Goal: Check status: Check status

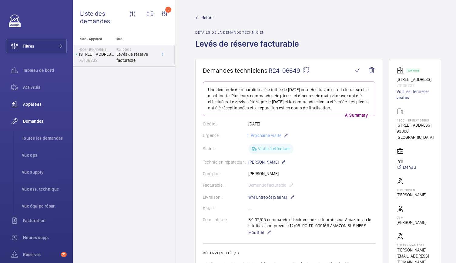
scroll to position [149, 0]
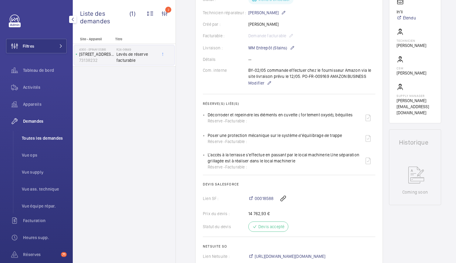
click at [45, 141] on span "Toutes les demandes" at bounding box center [44, 138] width 45 height 6
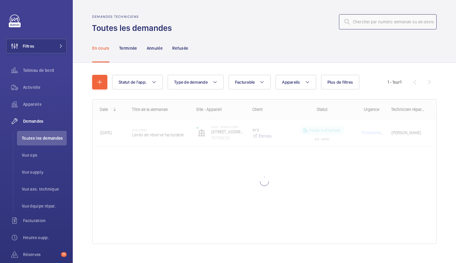
click at [359, 22] on input "text" at bounding box center [388, 21] width 98 height 15
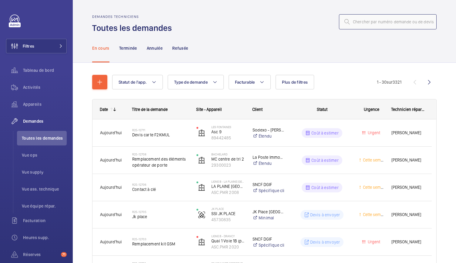
paste input "R25-12670"
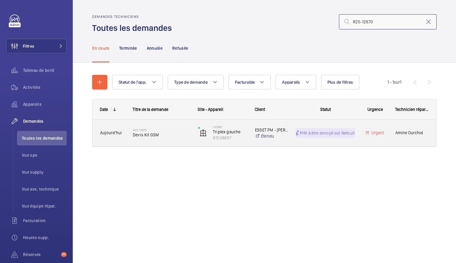
type input "R25-12670"
click at [141, 136] on span "Devis Kit GSM" at bounding box center [161, 135] width 57 height 6
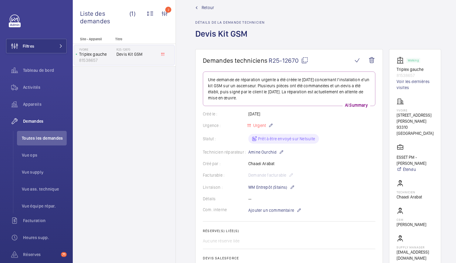
scroll to position [131, 0]
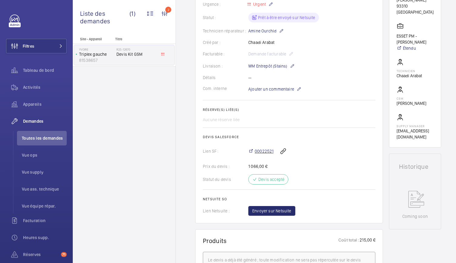
click at [263, 152] on span "00022521" at bounding box center [264, 151] width 19 height 6
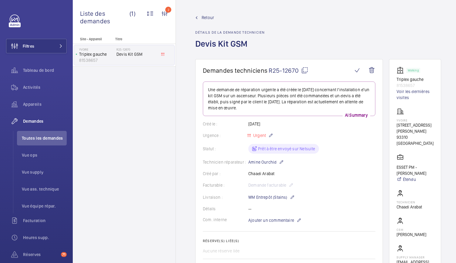
click at [305, 72] on mat-icon at bounding box center [304, 70] width 7 height 7
click at [46, 139] on span "Toutes les demandes" at bounding box center [44, 138] width 45 height 6
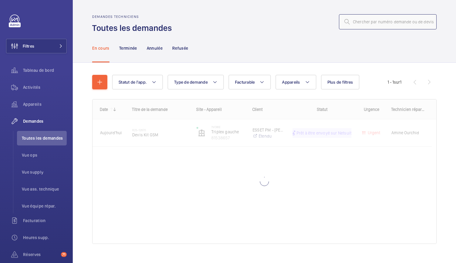
click at [351, 23] on input "text" at bounding box center [388, 21] width 98 height 15
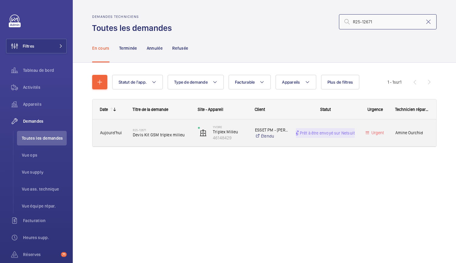
type input "R25-12671"
click at [152, 133] on span "Devis Kit GSM triplex milieu" at bounding box center [161, 135] width 57 height 6
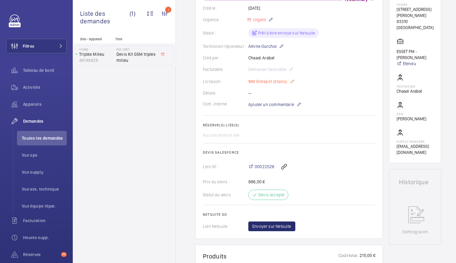
scroll to position [146, 0]
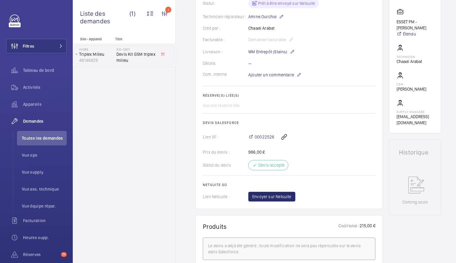
click at [268, 133] on div "00022526" at bounding box center [311, 137] width 127 height 15
click at [268, 138] on span "00022526" at bounding box center [265, 137] width 20 height 6
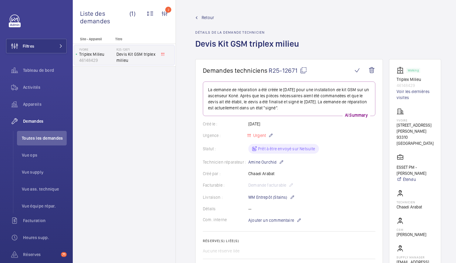
click at [304, 70] on mat-icon at bounding box center [303, 70] width 7 height 7
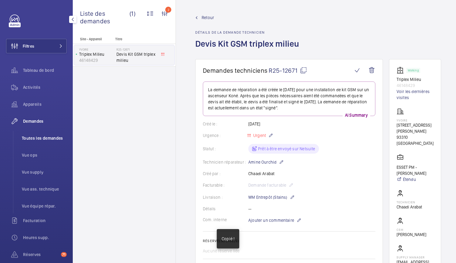
click at [42, 136] on span "Toutes les demandes" at bounding box center [44, 138] width 45 height 6
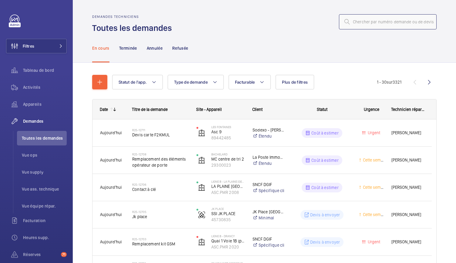
click at [352, 21] on input "text" at bounding box center [388, 21] width 98 height 15
paste input "R25-12671"
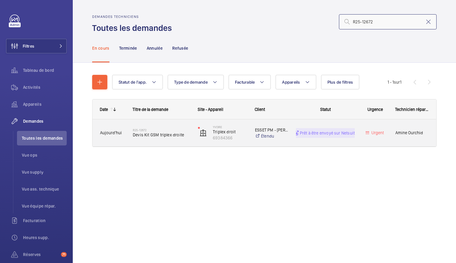
type input "R25-12672"
click at [171, 136] on span "Devis Kit GSM triplex droite" at bounding box center [161, 135] width 57 height 6
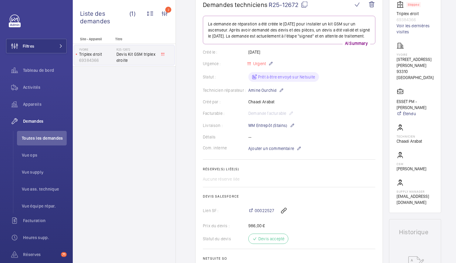
scroll to position [65, 0]
click at [263, 214] on span "00022527" at bounding box center [264, 211] width 19 height 6
click at [307, 5] on mat-icon at bounding box center [304, 4] width 7 height 7
click at [54, 139] on span "Toutes les demandes" at bounding box center [44, 138] width 45 height 6
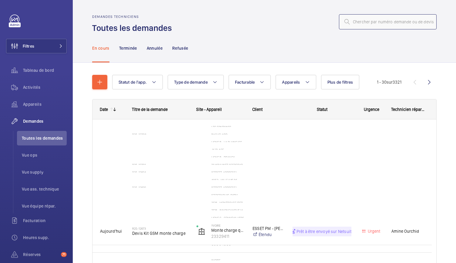
click at [365, 18] on input "text" at bounding box center [388, 21] width 98 height 15
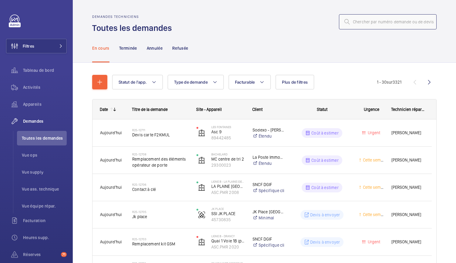
paste input "R25-12672"
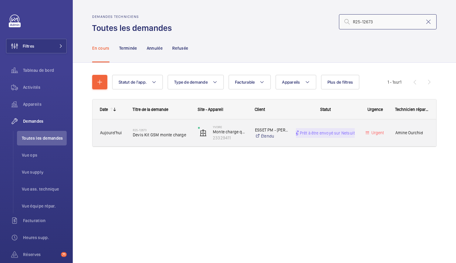
type input "R25-12673"
click at [158, 134] on span "Devis Kit GSM monte charge" at bounding box center [161, 135] width 57 height 6
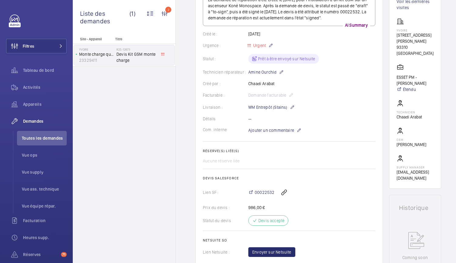
scroll to position [90, 0]
click at [266, 195] on span "00022532" at bounding box center [265, 192] width 20 height 6
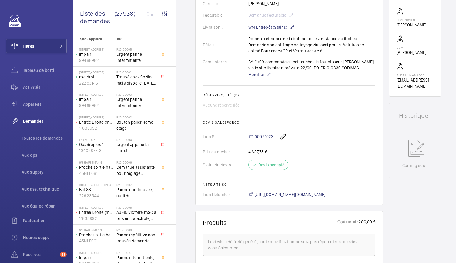
scroll to position [141, 0]
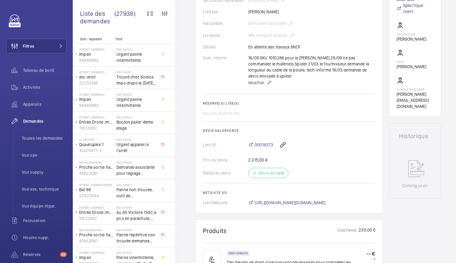
scroll to position [128, 0]
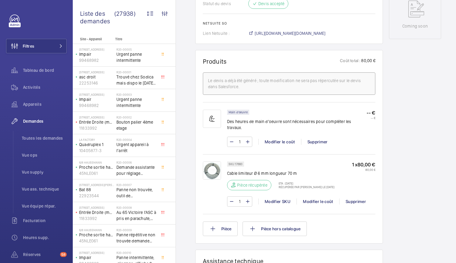
scroll to position [313, 0]
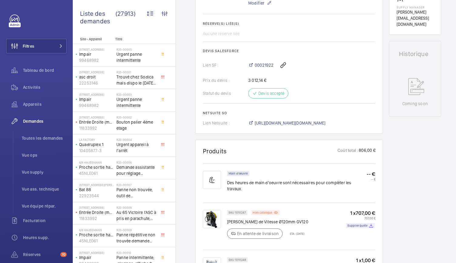
scroll to position [252, 0]
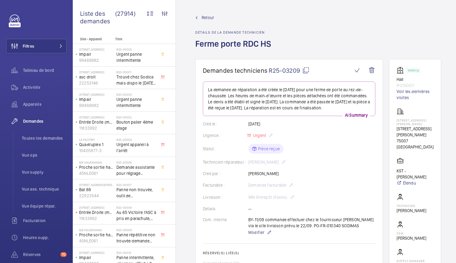
click at [309, 72] on mat-icon at bounding box center [305, 70] width 7 height 7
drag, startPoint x: 398, startPoint y: 79, endPoint x: 420, endPoint y: 82, distance: 22.1
click at [420, 82] on wm-front-card "Working Hall 81256401 Voir les dernières visites [STREET_ADDRESS][PERSON_NAME][…" at bounding box center [415, 170] width 52 height 223
copy div "Hall 81256401"
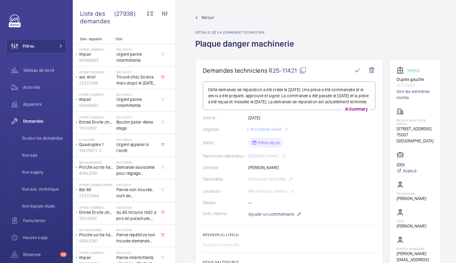
click at [303, 69] on mat-icon at bounding box center [302, 70] width 7 height 7
drag, startPoint x: 419, startPoint y: 82, endPoint x: 409, endPoint y: 83, distance: 10.0
click at [409, 83] on p "16750490" at bounding box center [415, 85] width 37 height 6
drag, startPoint x: 417, startPoint y: 84, endPoint x: 398, endPoint y: 79, distance: 19.8
click at [398, 79] on wm-front-card "Working Duplex gauche 16750490 Voir les dernières visites Balenciaga siège soci…" at bounding box center [415, 167] width 52 height 217
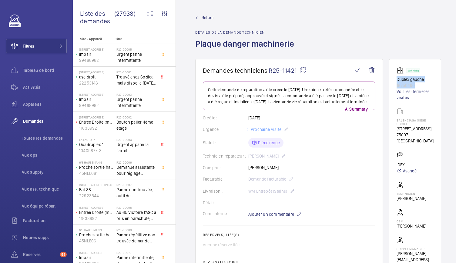
copy div "Duplex gauche 16750490"
